Goal: Information Seeking & Learning: Learn about a topic

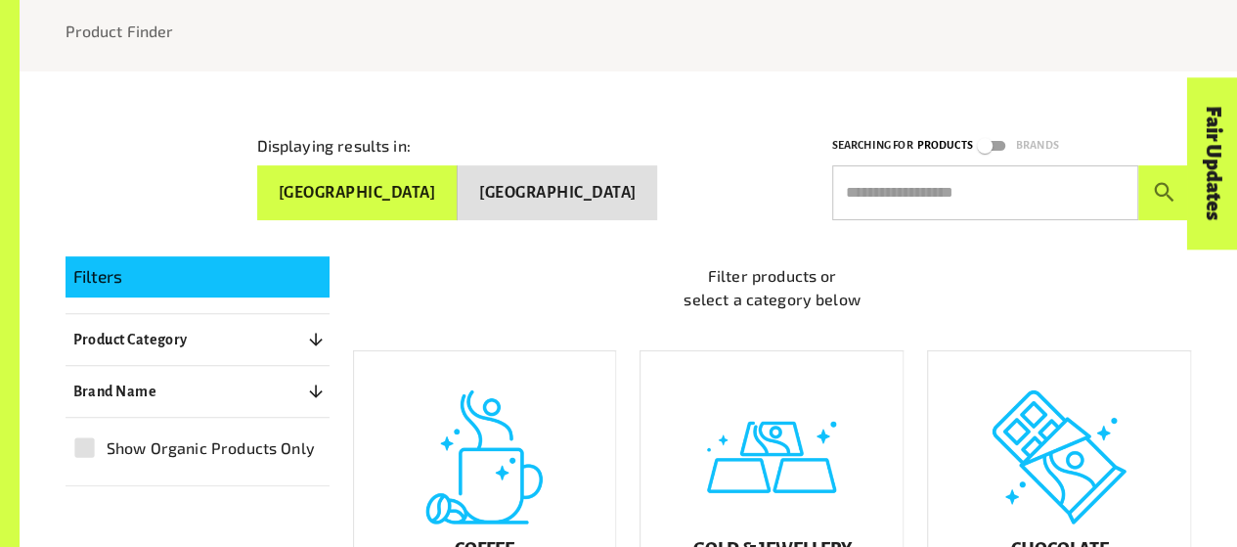
scroll to position [258, 0]
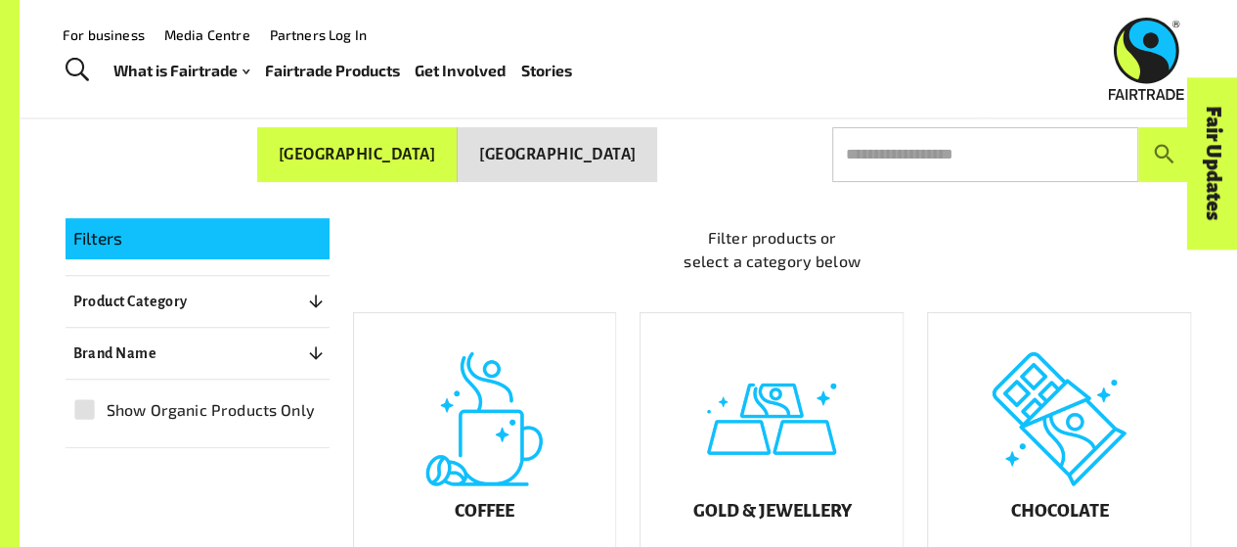
click at [290, 232] on p "Filters" at bounding box center [197, 238] width 248 height 25
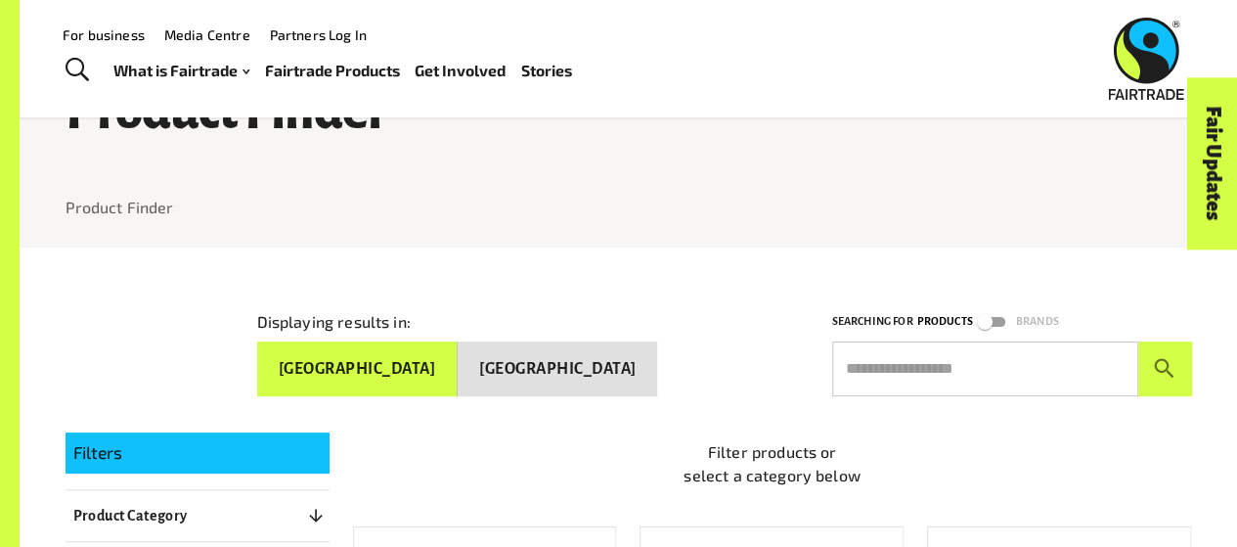
scroll to position [0, 0]
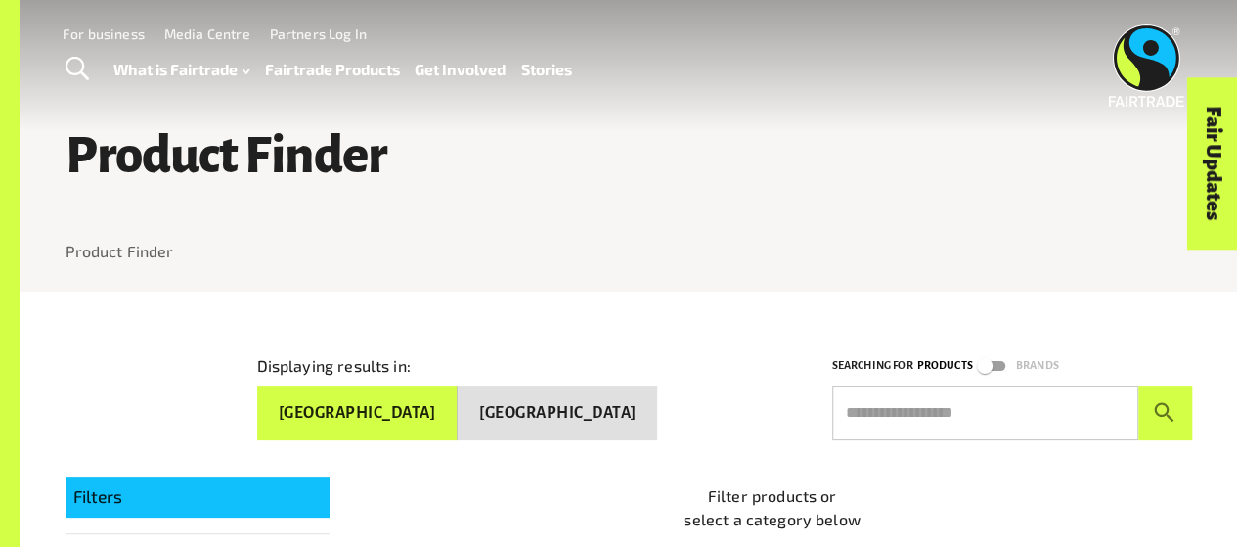
click at [301, 70] on link "Fairtrade Products" at bounding box center [331, 69] width 135 height 27
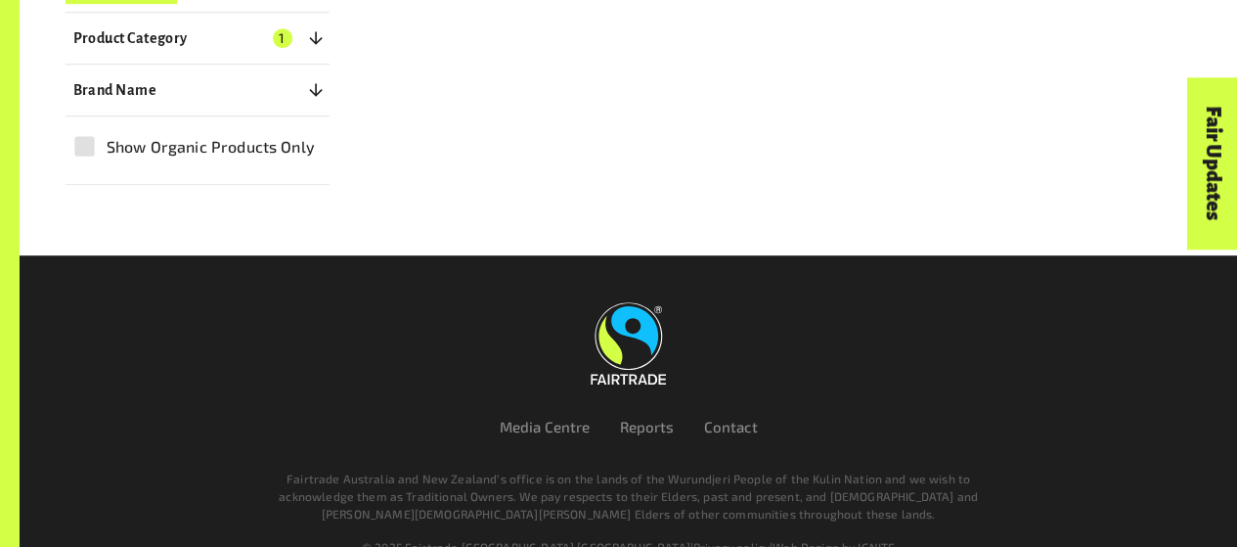
scroll to position [557, 0]
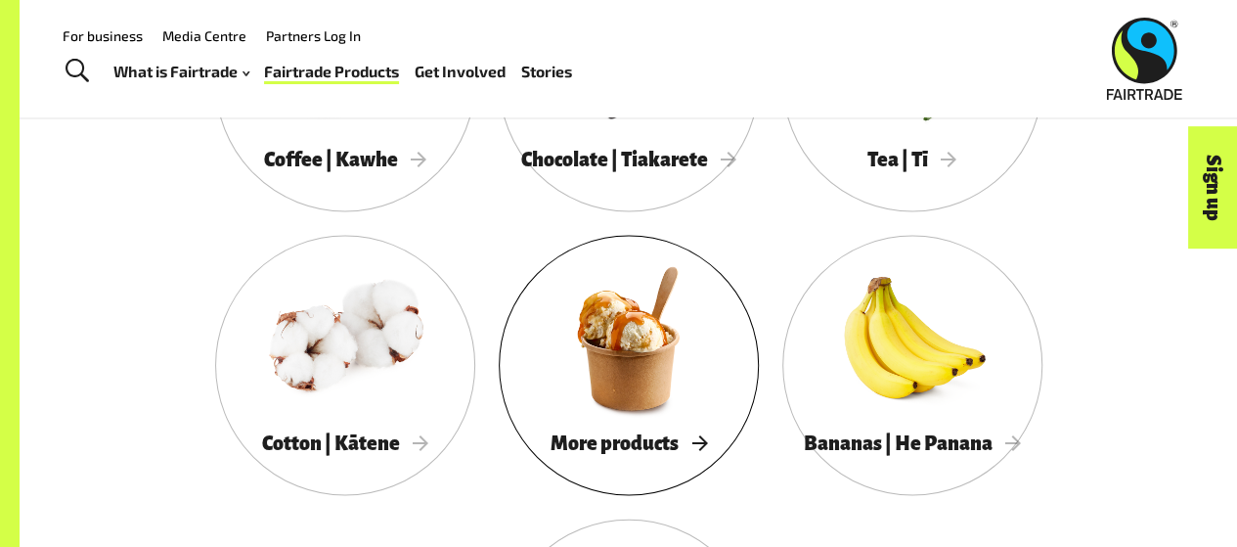
scroll to position [1579, 0]
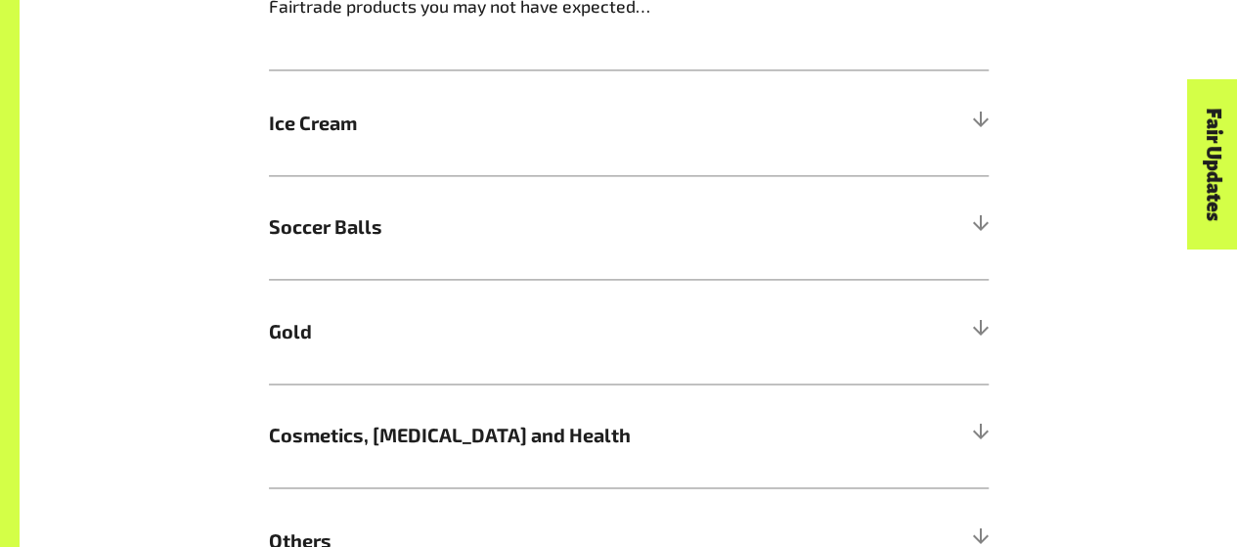
scroll to position [1336, 0]
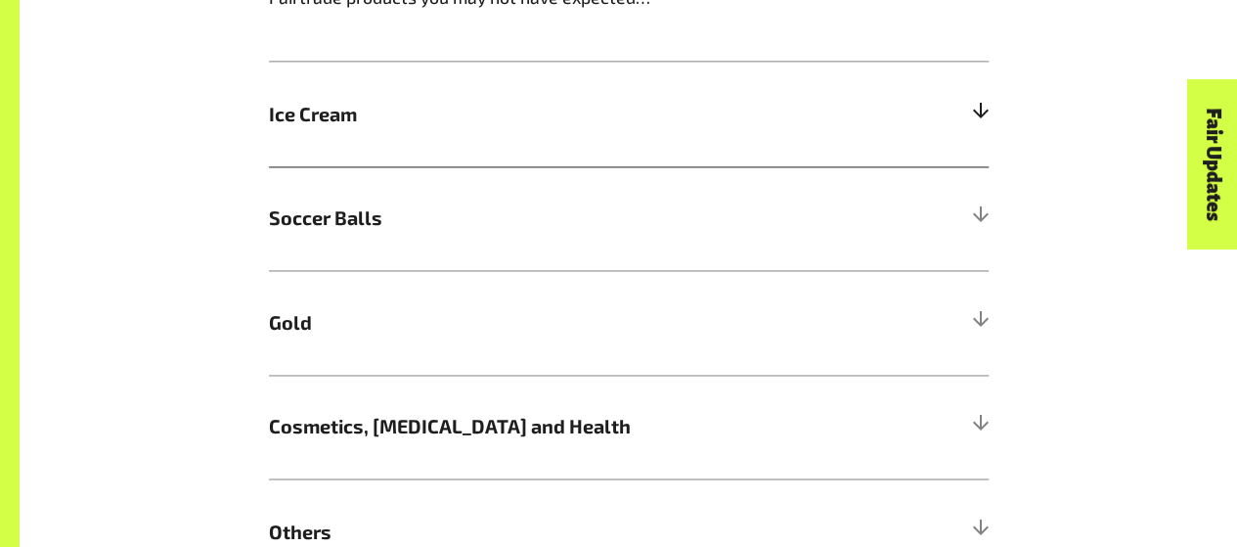
click at [636, 144] on h5 "Ice Cream" at bounding box center [629, 114] width 720 height 105
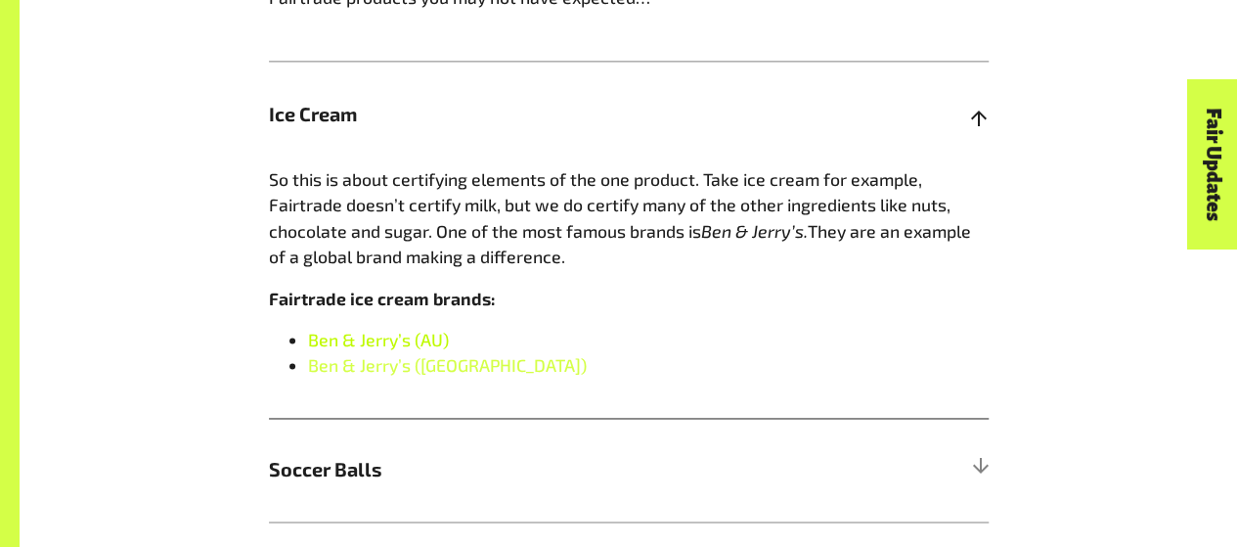
click at [396, 343] on link "Ben & Jerry’s (AU)" at bounding box center [378, 340] width 141 height 22
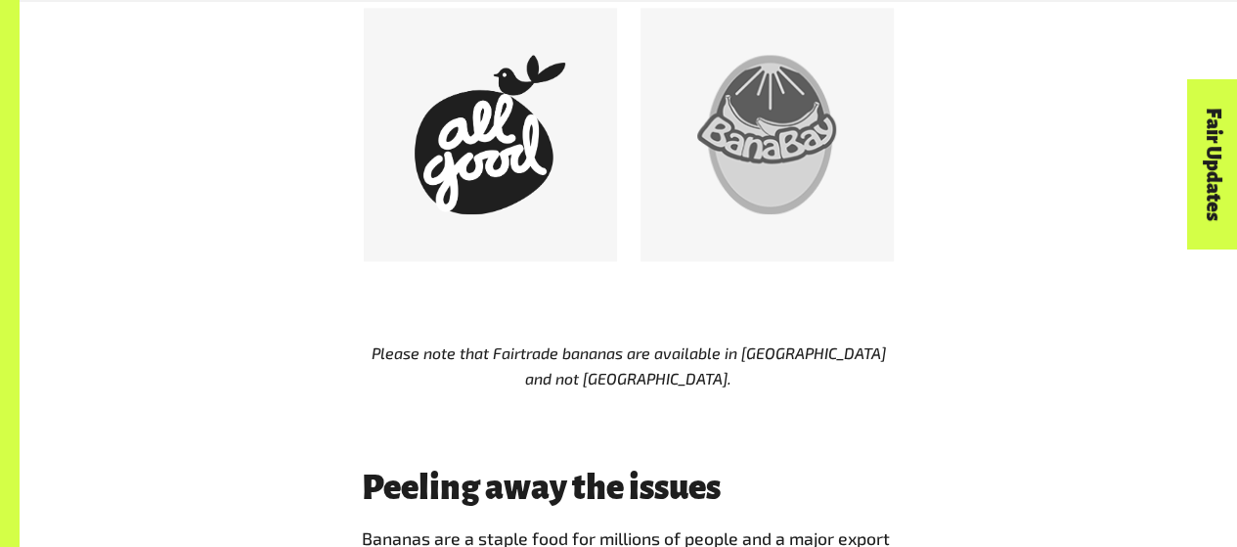
scroll to position [1168, 0]
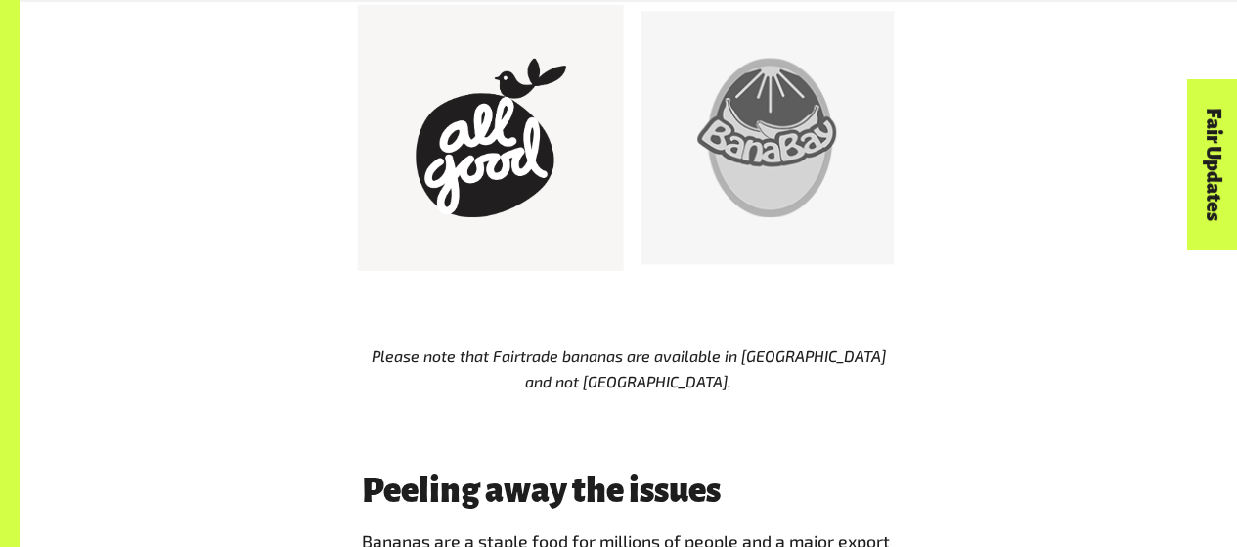
click at [506, 178] on div at bounding box center [490, 137] width 159 height 159
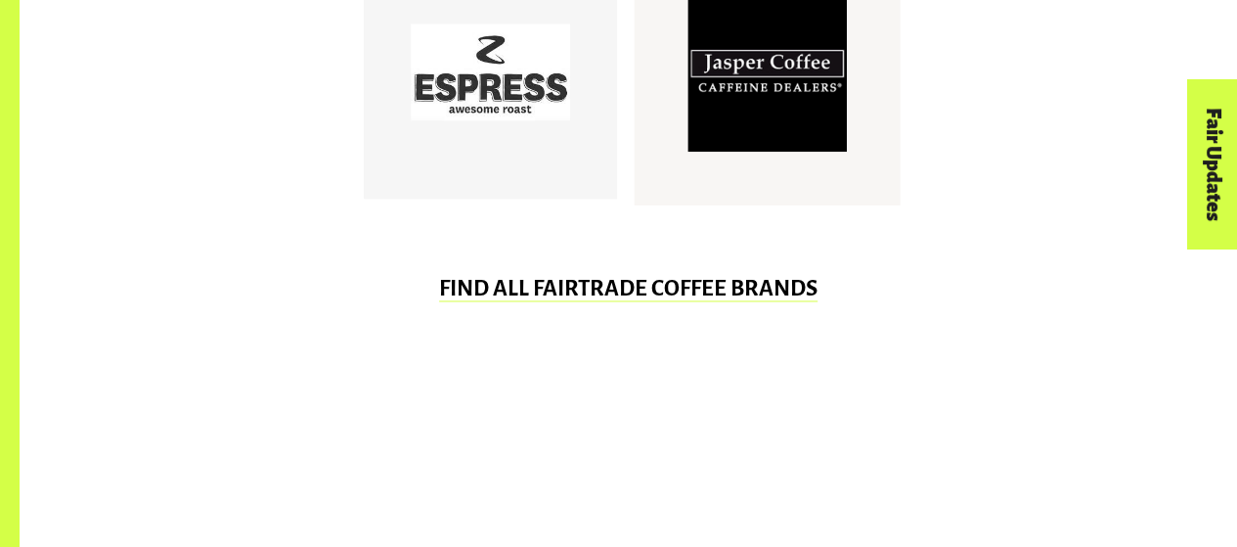
scroll to position [1437, 0]
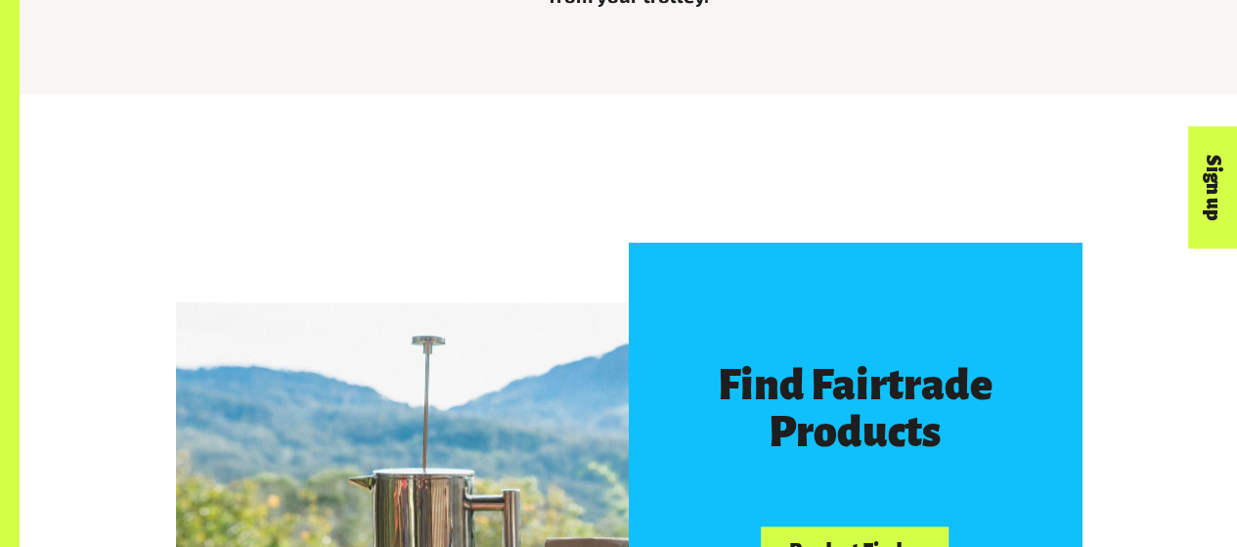
scroll to position [820, 0]
